Goal: Transaction & Acquisition: Book appointment/travel/reservation

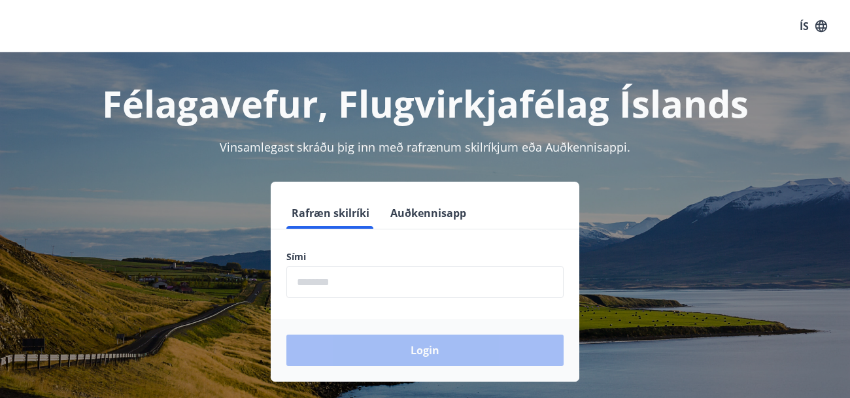
click at [338, 283] on input "phone" at bounding box center [424, 282] width 277 height 32
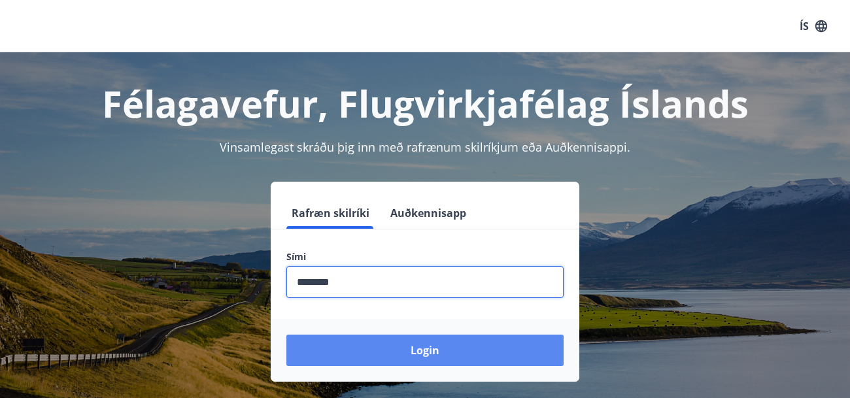
type input "********"
click at [354, 345] on button "Login" at bounding box center [424, 350] width 277 height 31
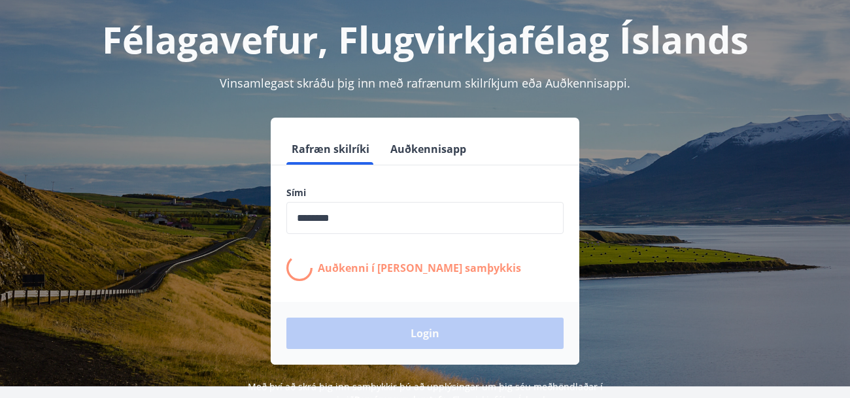
scroll to position [65, 0]
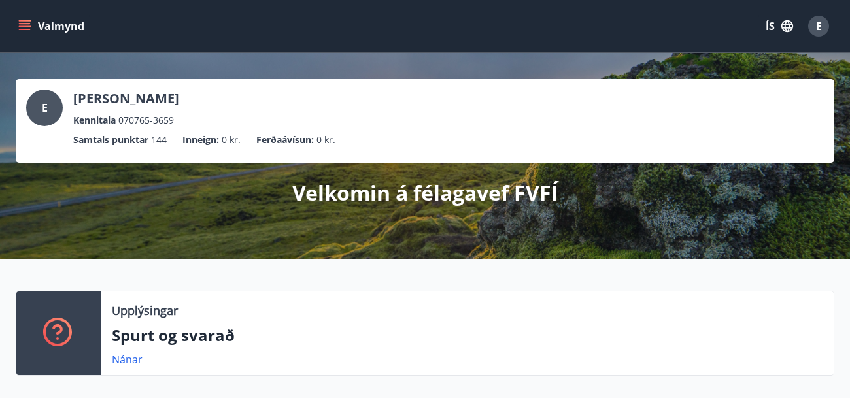
click at [26, 26] on icon "menu" at bounding box center [26, 26] width 14 height 1
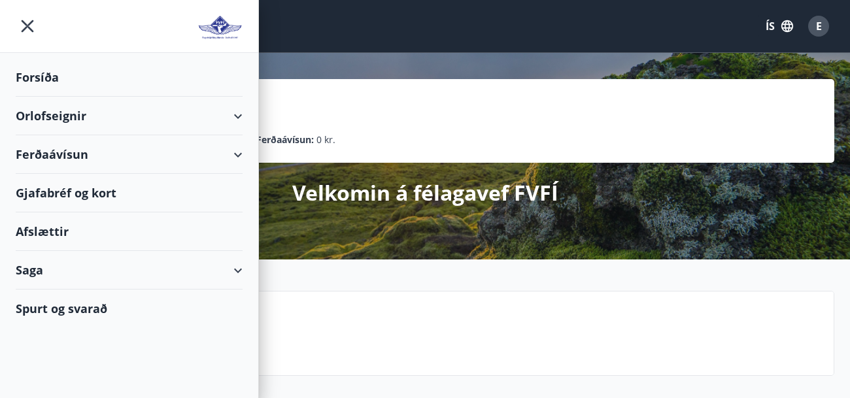
click at [239, 118] on div "Orlofseignir" at bounding box center [129, 116] width 227 height 39
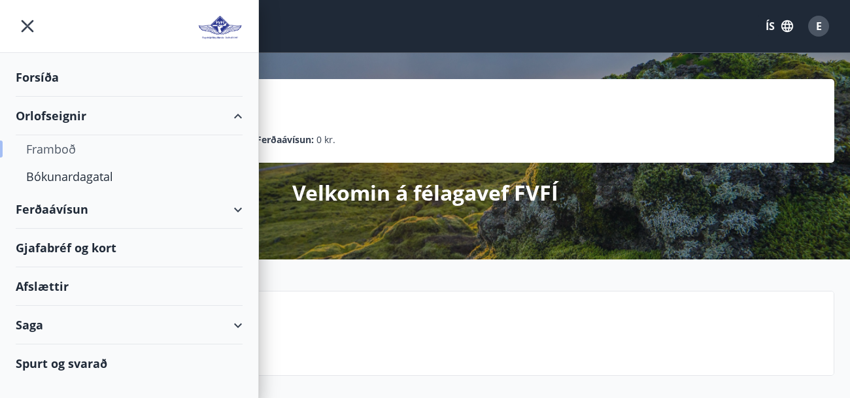
click at [65, 147] on div "Framboð" at bounding box center [129, 148] width 206 height 27
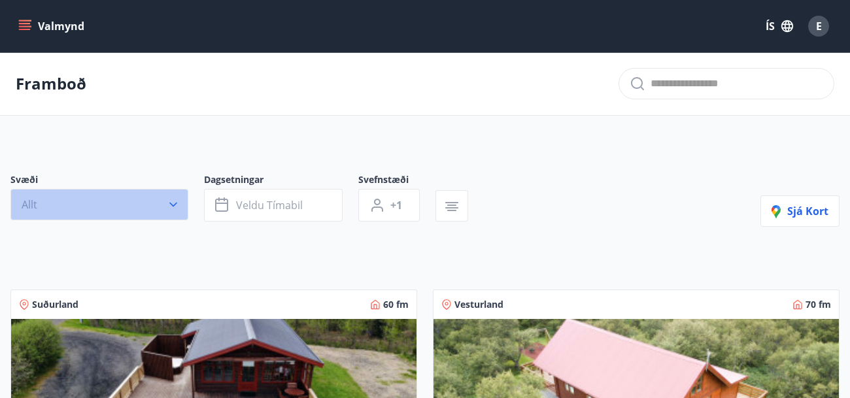
click at [176, 208] on icon "button" at bounding box center [173, 204] width 13 height 13
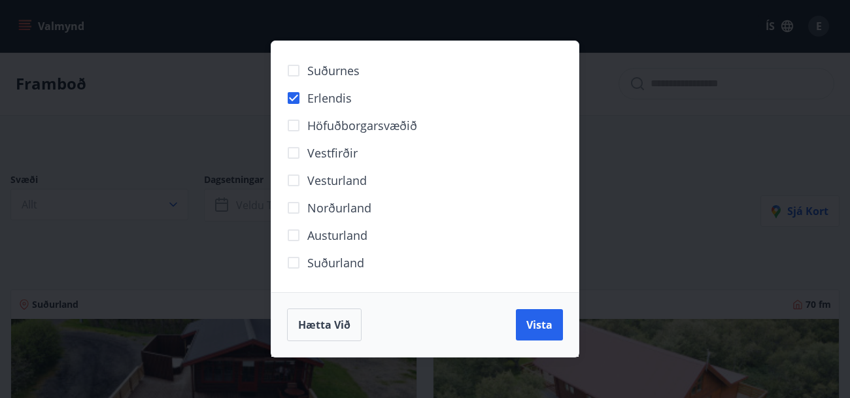
click at [644, 207] on div "Suðurnes Erlendis Höfuðborgarsvæðið [GEOGRAPHIC_DATA] [GEOGRAPHIC_DATA] [GEOGRA…" at bounding box center [425, 199] width 850 height 398
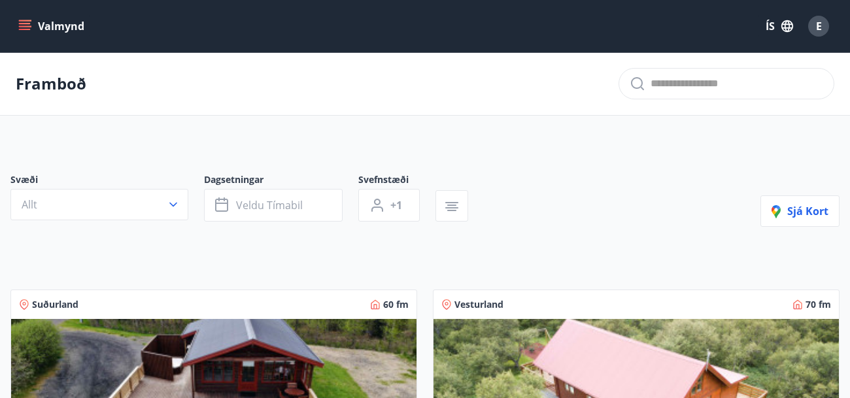
scroll to position [1, 0]
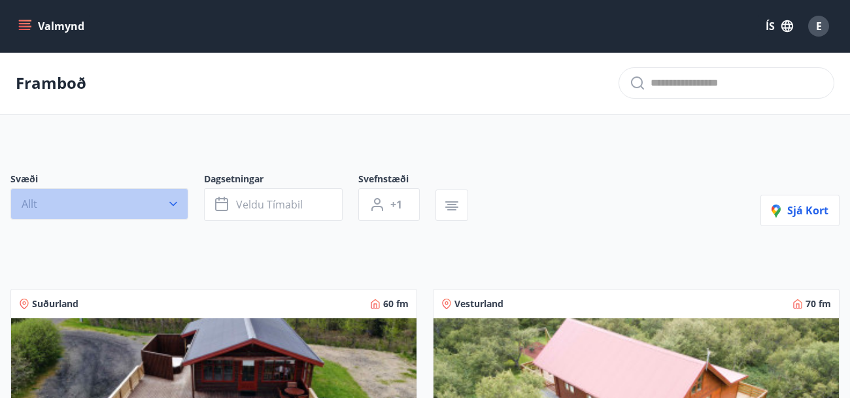
click at [171, 199] on icon "button" at bounding box center [173, 204] width 13 height 13
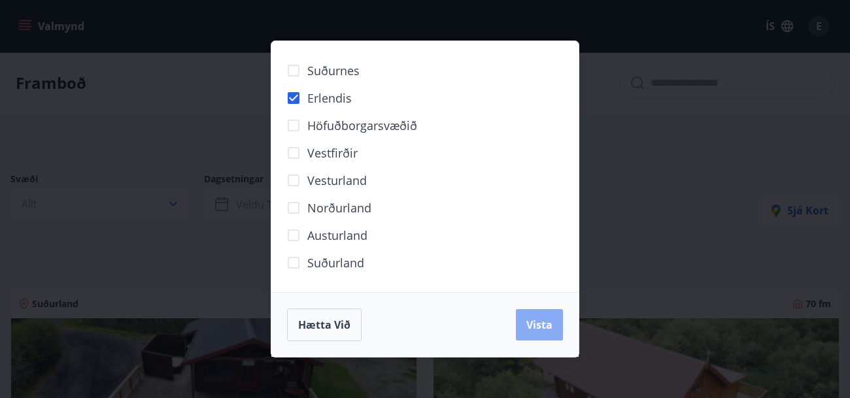
click at [545, 328] on span "Vista" at bounding box center [539, 325] width 26 height 14
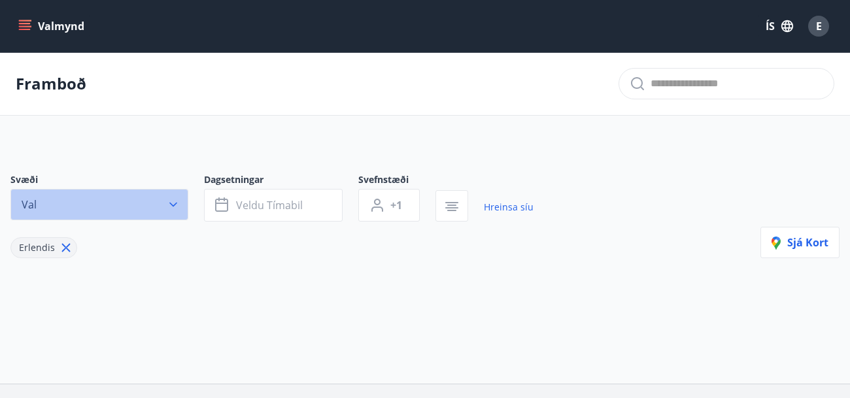
click at [171, 205] on icon "button" at bounding box center [173, 204] width 13 height 13
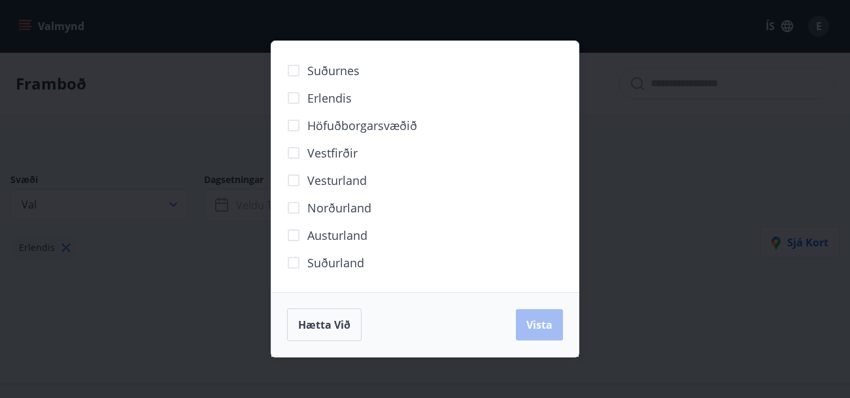
click at [540, 333] on div "Hætta við Vista" at bounding box center [425, 325] width 276 height 33
click at [537, 327] on div "Hætta við Vista" at bounding box center [425, 325] width 276 height 33
click at [623, 166] on div "Suðurnes Erlendis Höfuðborgarsvæðið [GEOGRAPHIC_DATA] [GEOGRAPHIC_DATA] [GEOGRA…" at bounding box center [425, 199] width 850 height 398
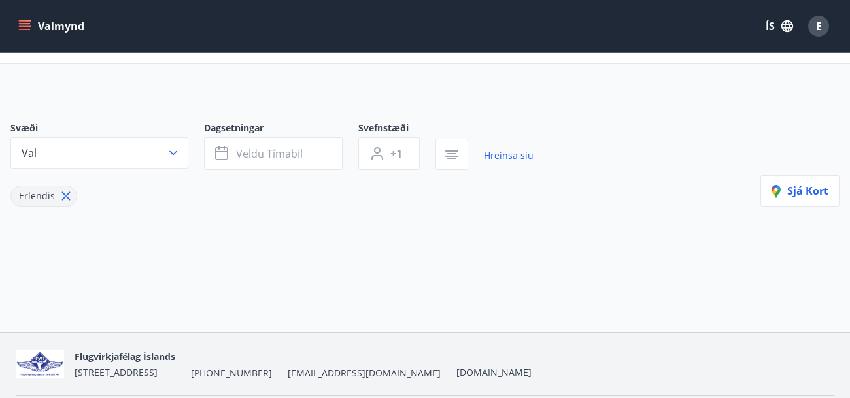
scroll to position [54, 0]
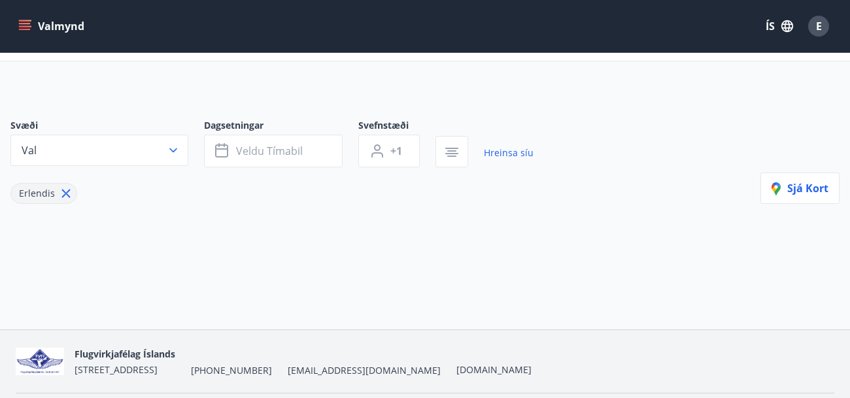
click at [64, 188] on icon at bounding box center [66, 193] width 14 height 14
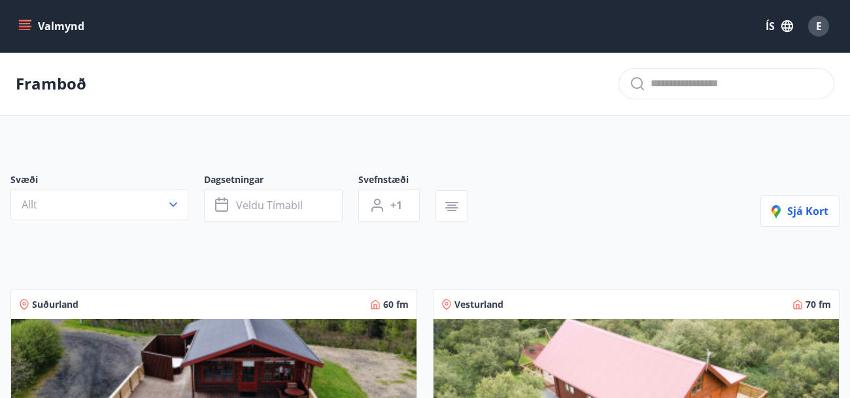
click at [22, 26] on icon "menu" at bounding box center [26, 26] width 14 height 1
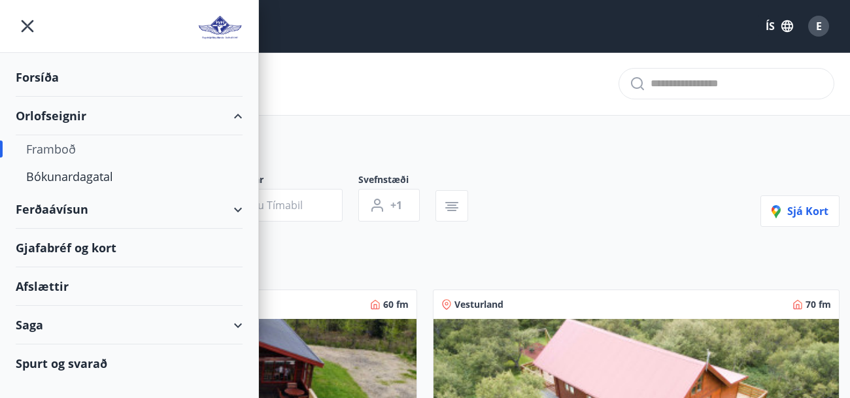
click at [100, 162] on div "Framboð" at bounding box center [129, 148] width 206 height 27
click at [101, 179] on div "Bókunardagatal" at bounding box center [129, 176] width 206 height 27
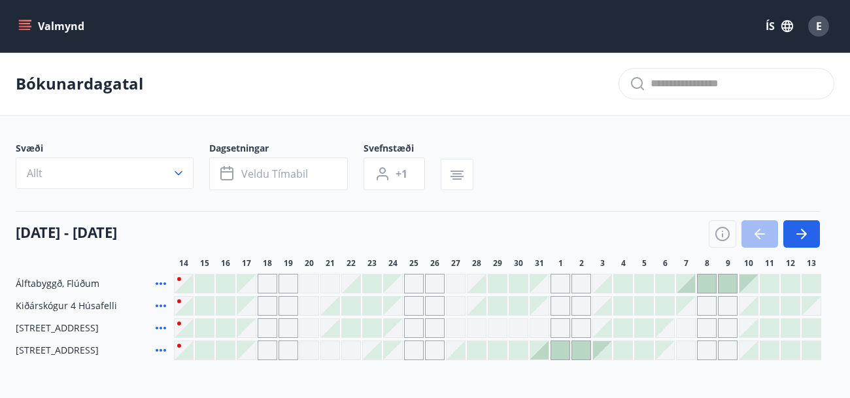
click at [560, 281] on div "Gráir dagar eru ekki bókanlegir" at bounding box center [561, 284] width 20 height 20
click at [573, 283] on div "Gráir dagar eru ekki bókanlegir" at bounding box center [582, 284] width 20 height 20
click at [805, 233] on icon "button" at bounding box center [804, 234] width 6 height 10
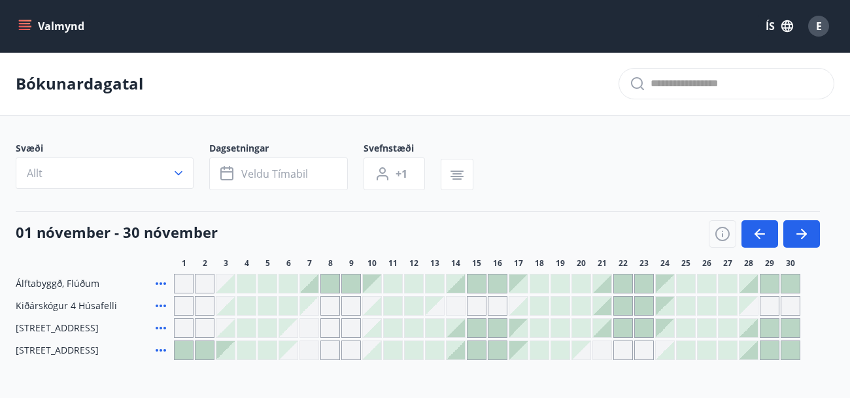
click at [29, 26] on icon "menu" at bounding box center [24, 26] width 13 height 13
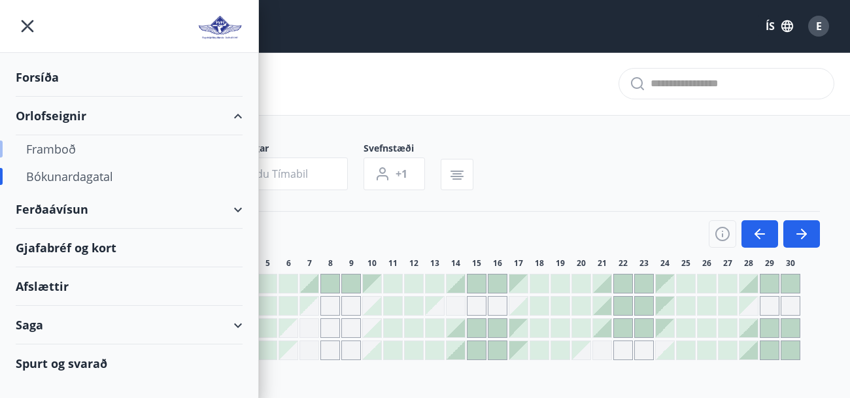
click at [55, 149] on div "Framboð" at bounding box center [129, 148] width 206 height 27
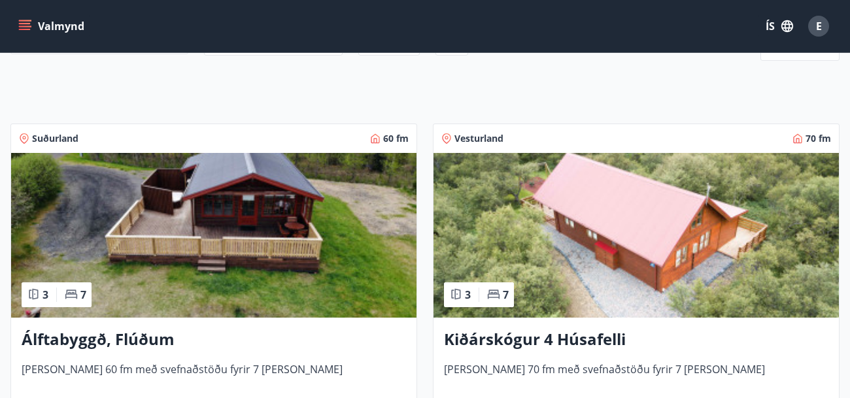
scroll to position [167, 0]
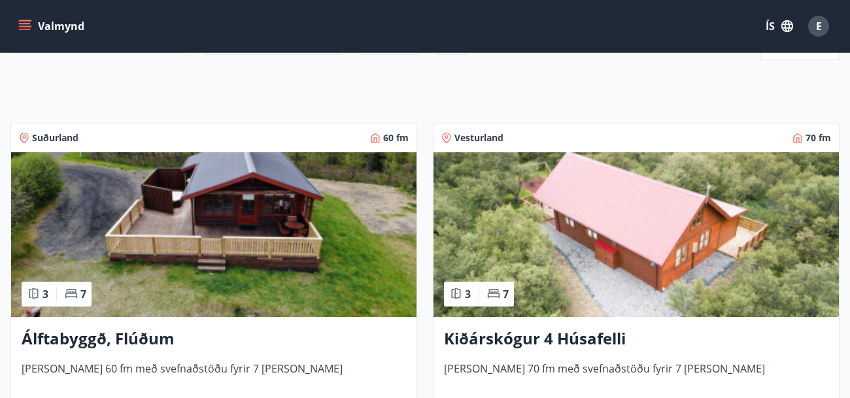
click at [245, 237] on img at bounding box center [213, 234] width 405 height 165
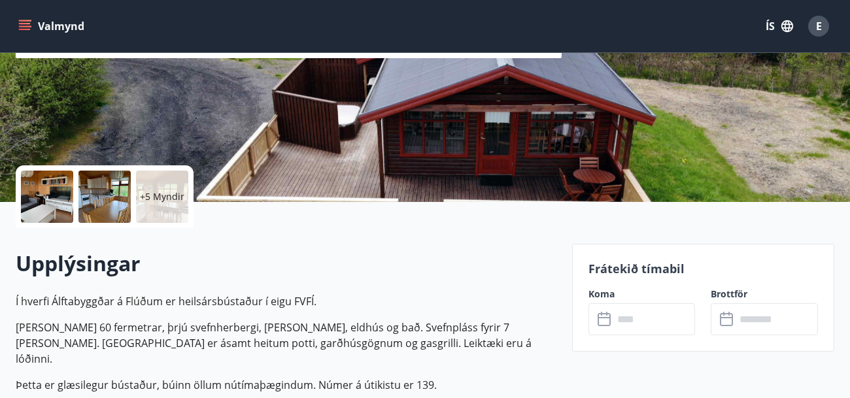
scroll to position [192, 0]
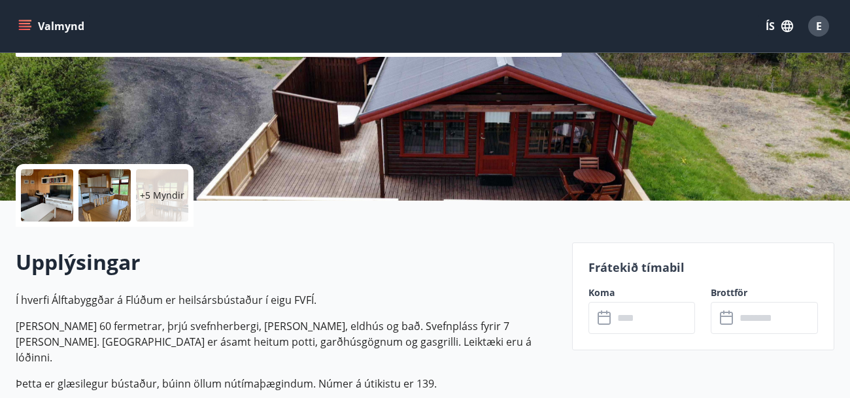
click at [37, 193] on div at bounding box center [47, 195] width 52 height 52
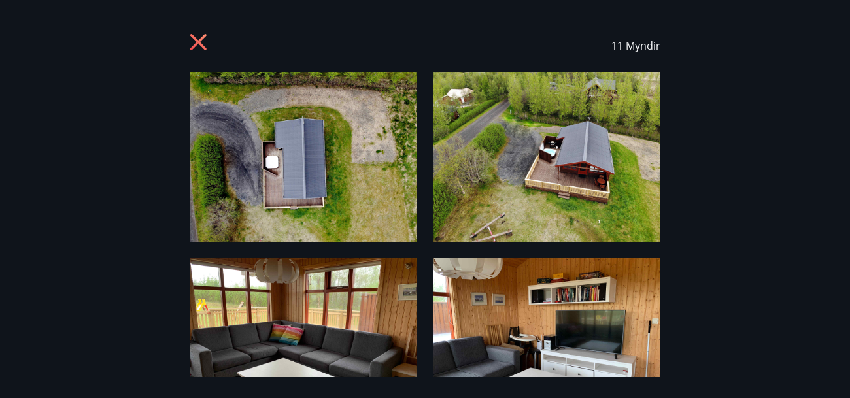
scroll to position [0, 0]
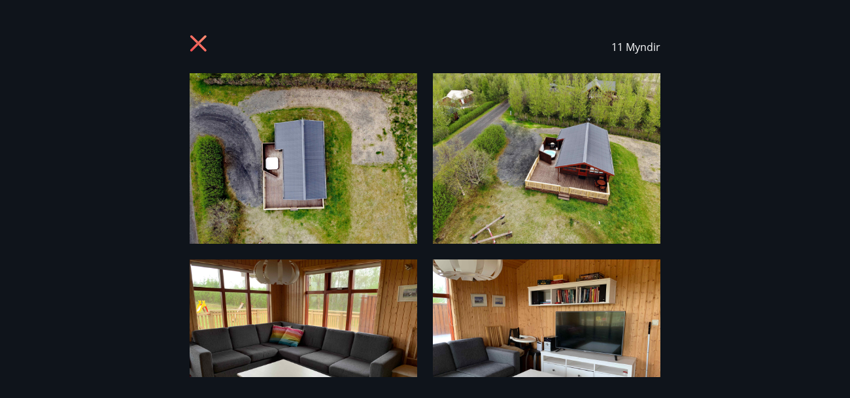
click at [199, 45] on icon at bounding box center [198, 43] width 16 height 16
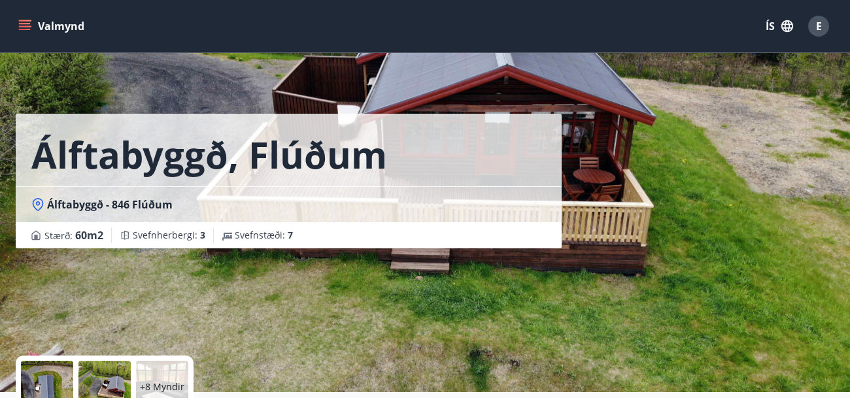
click at [20, 29] on icon "menu" at bounding box center [25, 29] width 12 height 1
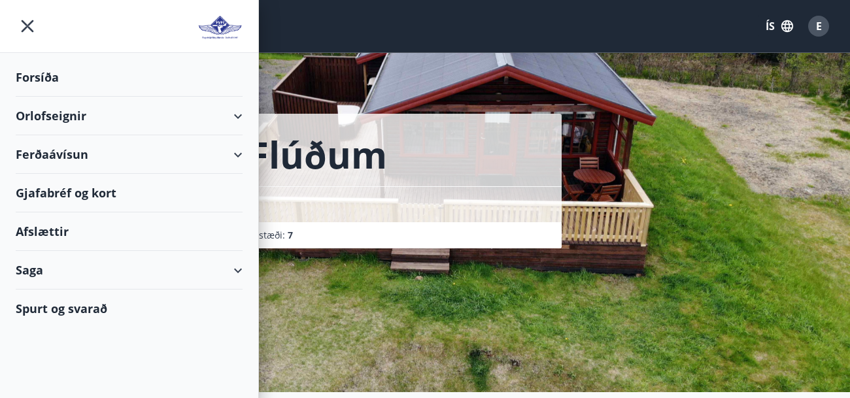
click at [213, 114] on div "Orlofseignir" at bounding box center [129, 116] width 227 height 39
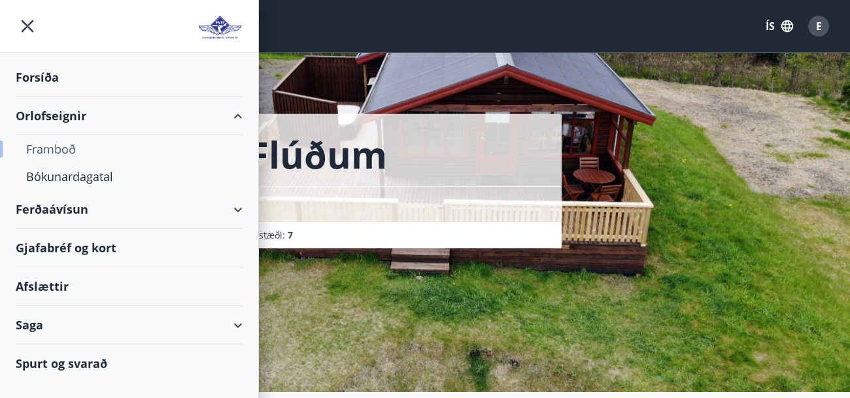
click at [61, 148] on div "Framboð" at bounding box center [129, 148] width 206 height 27
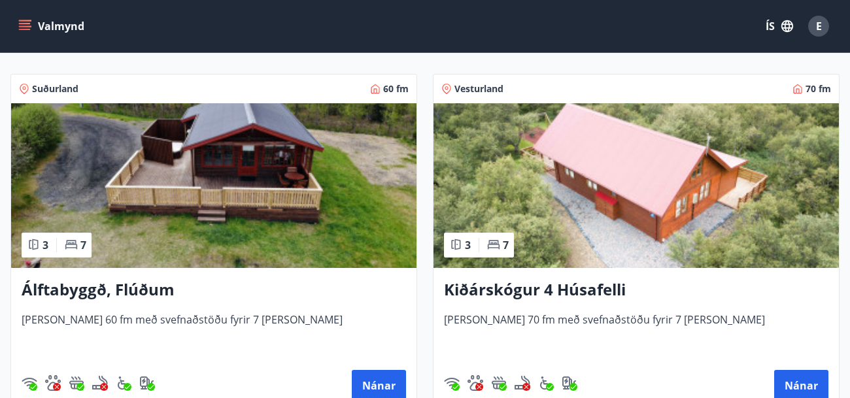
scroll to position [221, 0]
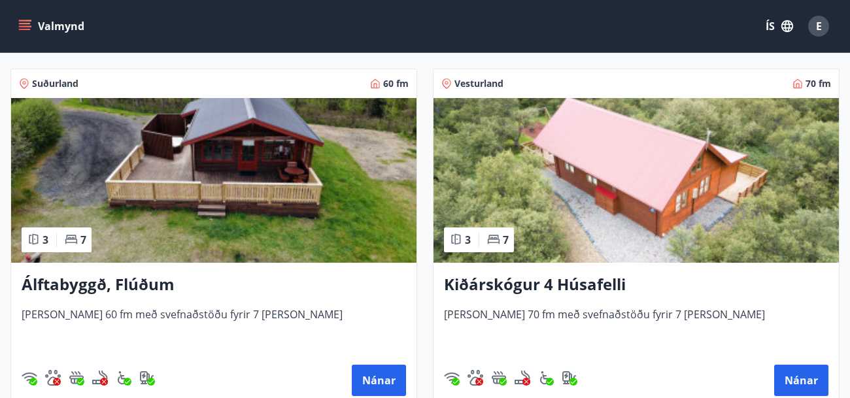
click at [552, 281] on h3 "Kiðárskógur 4 Húsafelli" at bounding box center [636, 285] width 385 height 24
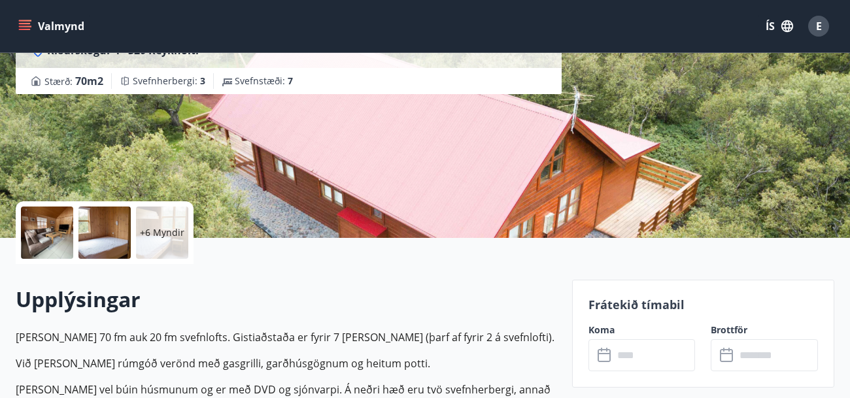
scroll to position [156, 0]
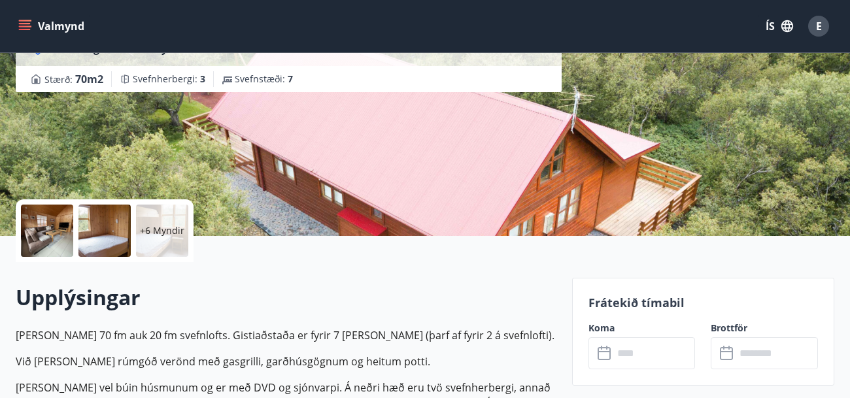
click at [50, 226] on div at bounding box center [47, 231] width 52 height 52
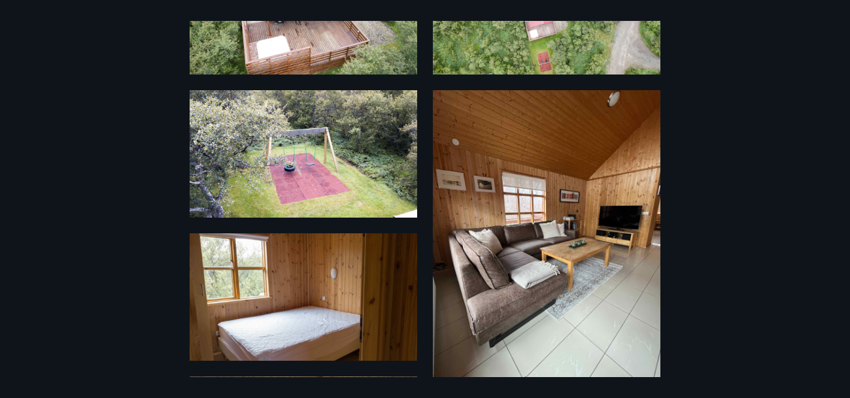
scroll to position [0, 0]
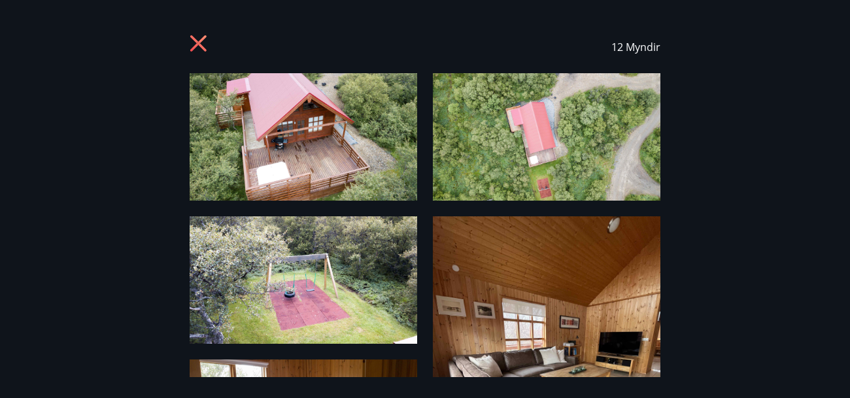
click at [199, 40] on icon at bounding box center [200, 45] width 21 height 21
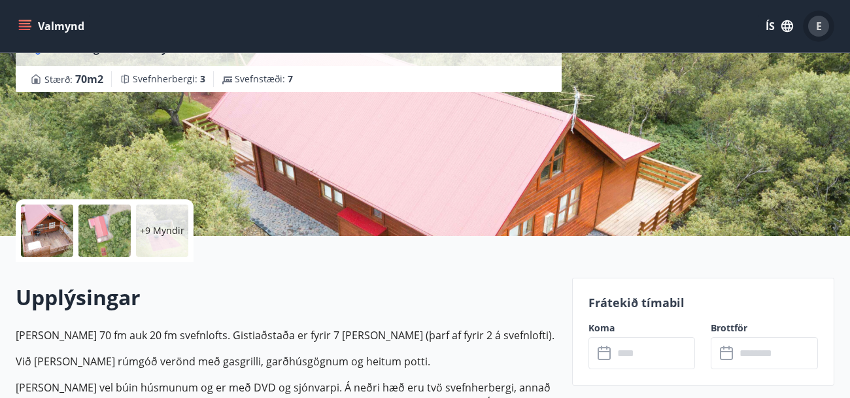
click at [818, 33] on span "E" at bounding box center [819, 26] width 6 height 14
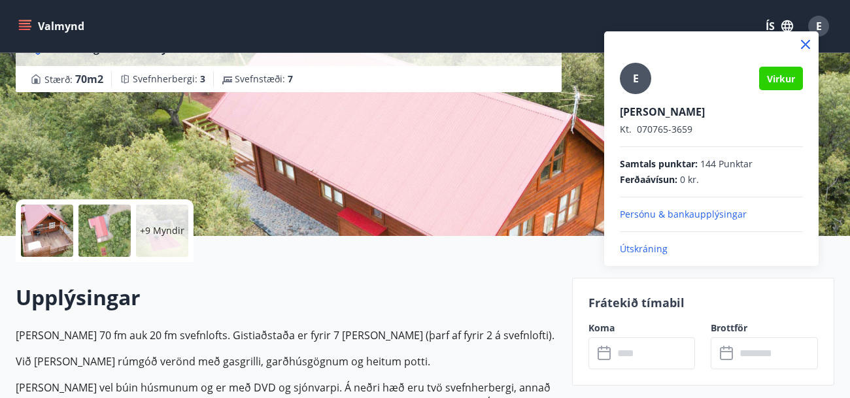
click at [638, 244] on p "Útskráning" at bounding box center [711, 249] width 183 height 13
